Goal: Task Accomplishment & Management: Complete application form

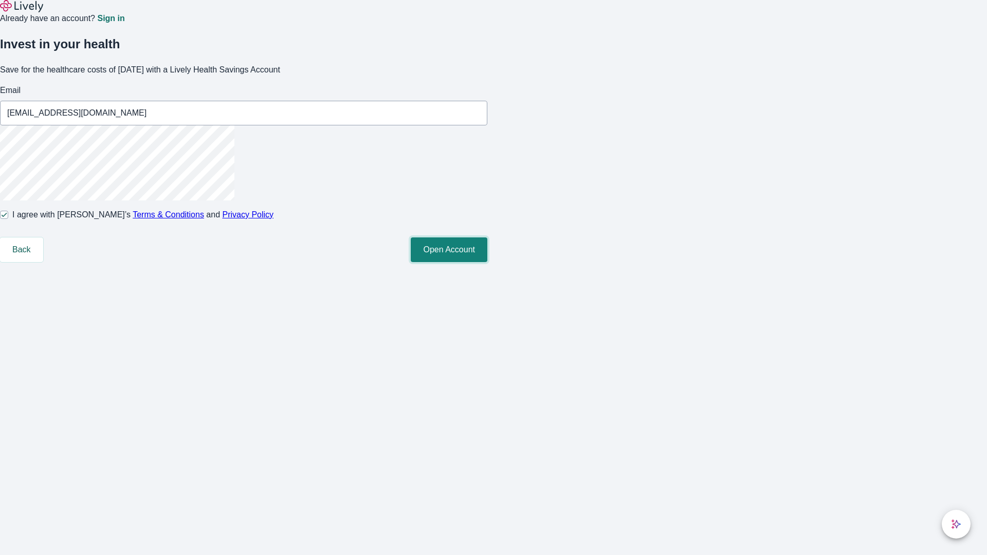
click at [487, 262] on button "Open Account" at bounding box center [449, 250] width 77 height 25
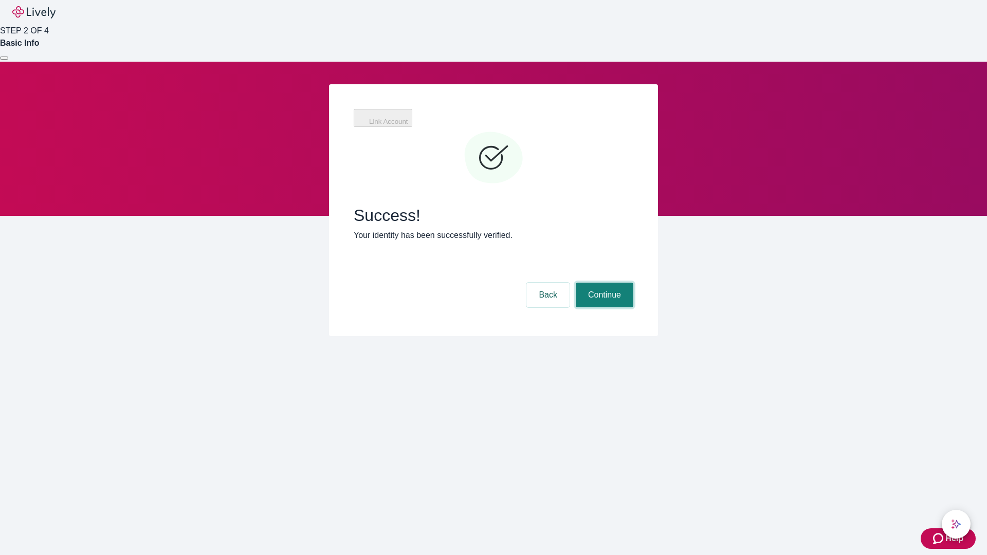
click at [603, 283] on button "Continue" at bounding box center [605, 295] width 58 height 25
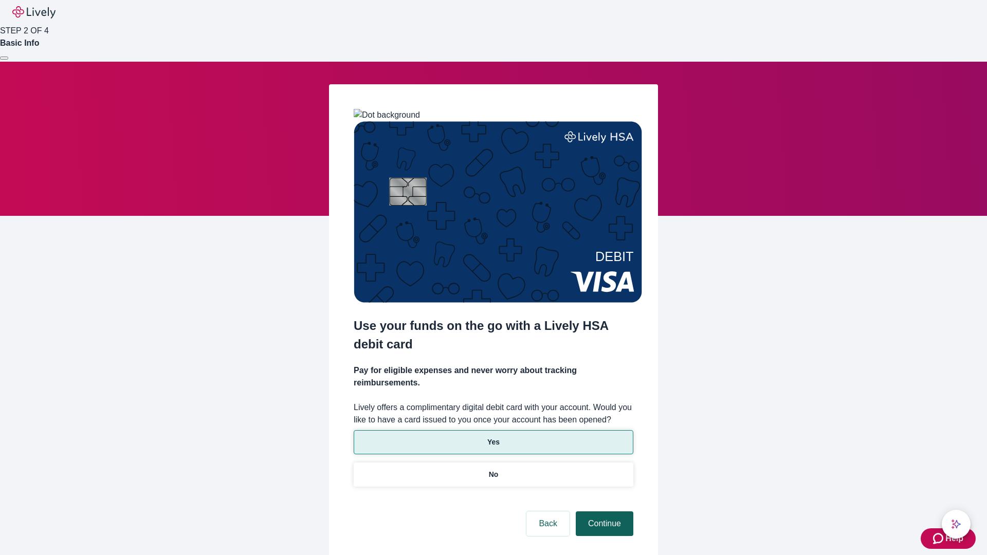
click at [493, 469] on p "No" at bounding box center [494, 474] width 10 height 11
click at [603, 512] on button "Continue" at bounding box center [605, 524] width 58 height 25
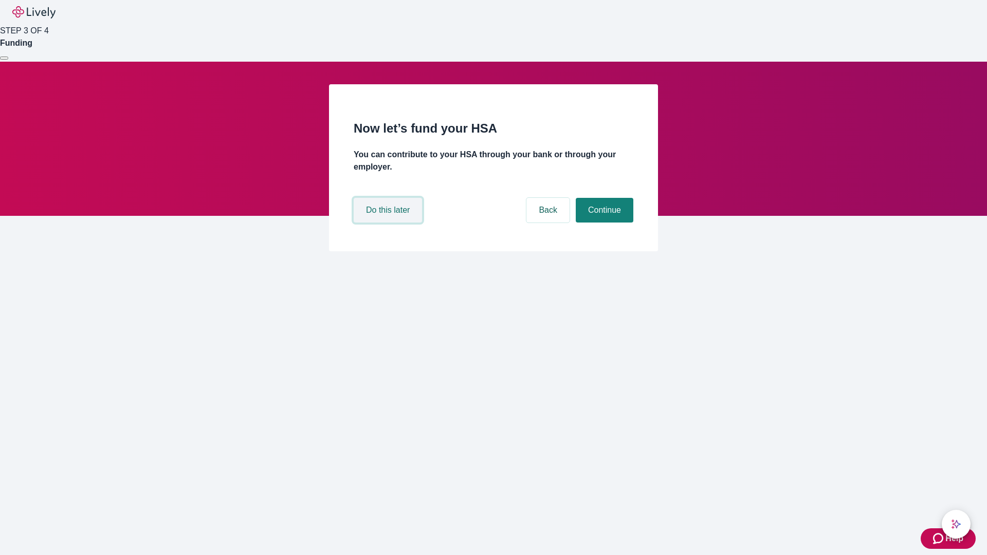
click at [389, 223] on button "Do this later" at bounding box center [388, 210] width 68 height 25
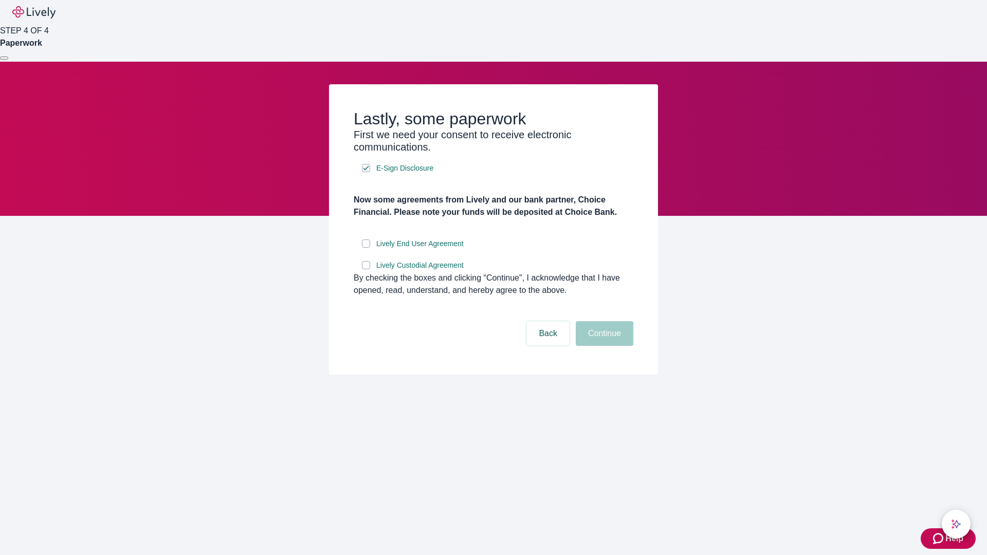
click at [366, 248] on input "Lively End User Agreement" at bounding box center [366, 244] width 8 height 8
checkbox input "true"
click at [366, 269] on input "Lively Custodial Agreement" at bounding box center [366, 265] width 8 height 8
checkbox input "true"
click at [603, 346] on button "Continue" at bounding box center [605, 333] width 58 height 25
